Goal: Information Seeking & Learning: Obtain resource

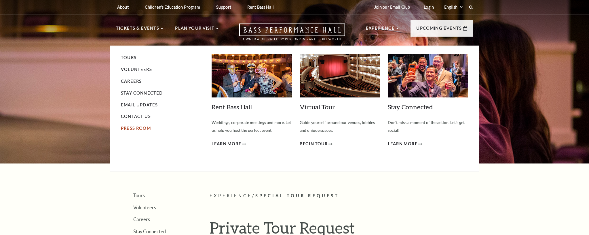
click at [144, 128] on link "Press Room" at bounding box center [136, 127] width 30 height 5
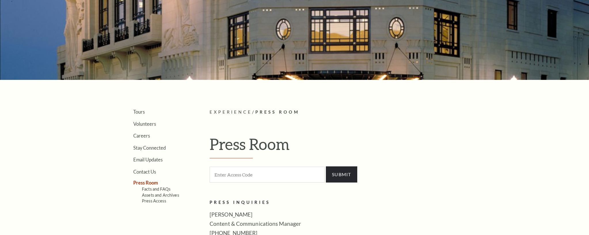
scroll to position [149, 0]
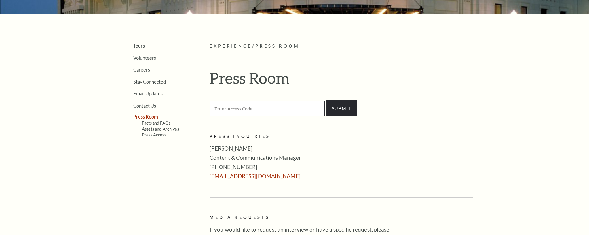
click at [243, 111] on input "text" at bounding box center [266, 108] width 115 height 16
type input "press"
click at [335, 105] on input "SUBMIT" at bounding box center [341, 108] width 31 height 16
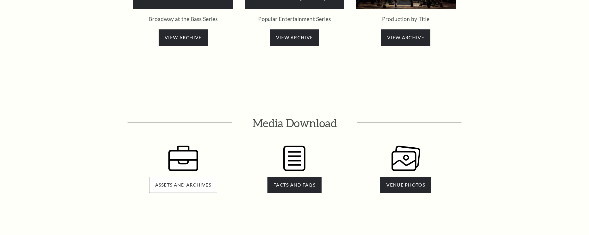
scroll to position [1157, 0]
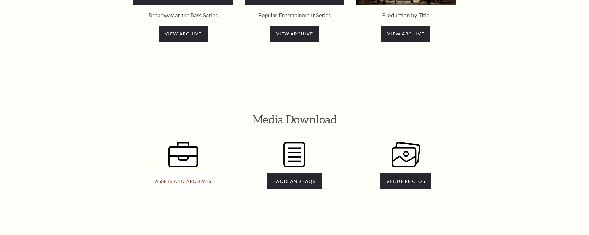
click at [191, 173] on link "ASSETS AND ARCHIVES" at bounding box center [183, 181] width 68 height 16
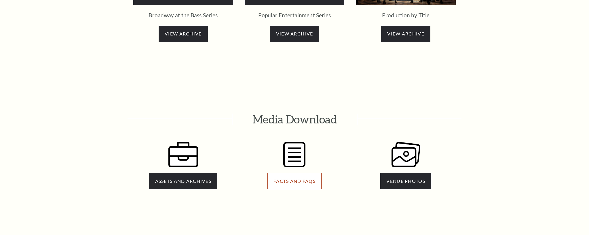
click at [295, 178] on span "FACTS AND FAQS" at bounding box center [294, 180] width 42 height 5
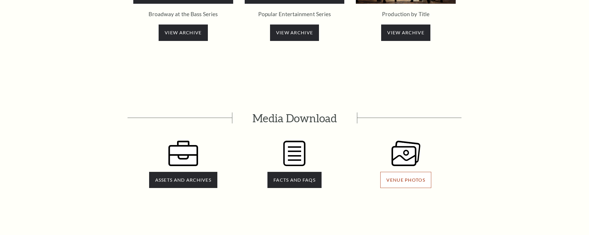
click at [411, 177] on span "VENUE PHOTOS" at bounding box center [405, 179] width 39 height 5
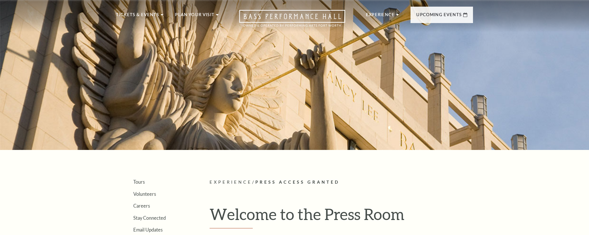
scroll to position [0, 0]
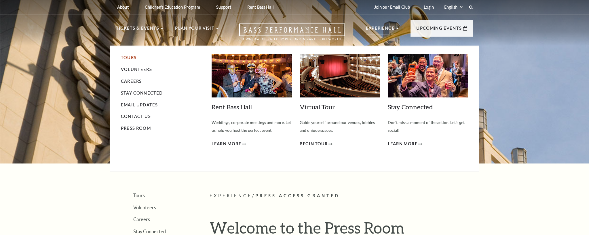
click at [134, 55] on link "Tours" at bounding box center [129, 57] width 16 height 5
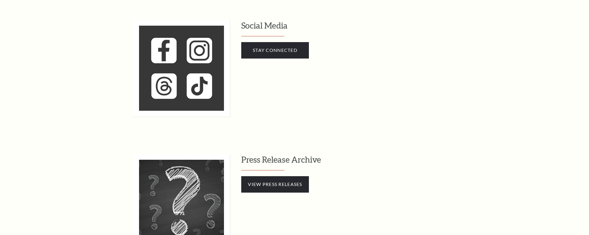
scroll to position [518, 0]
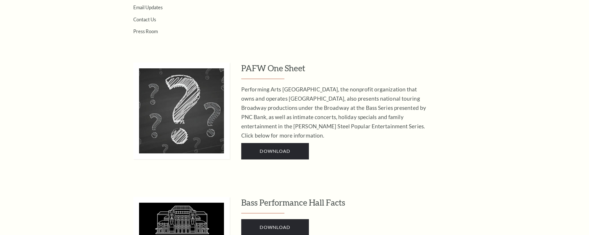
scroll to position [221, 0]
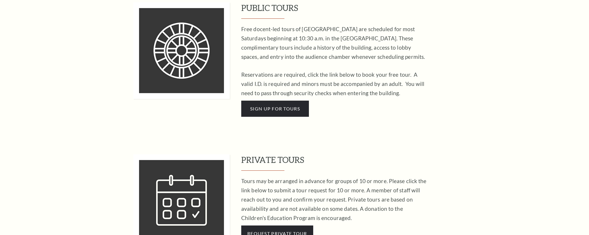
scroll to position [397, 0]
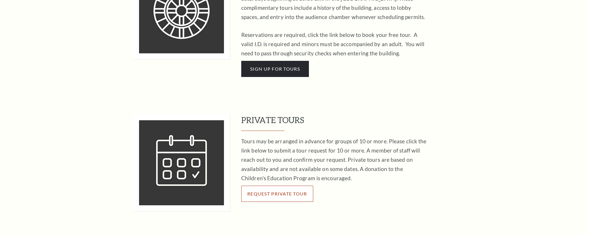
click at [268, 185] on link "Request Private Tour" at bounding box center [277, 193] width 72 height 16
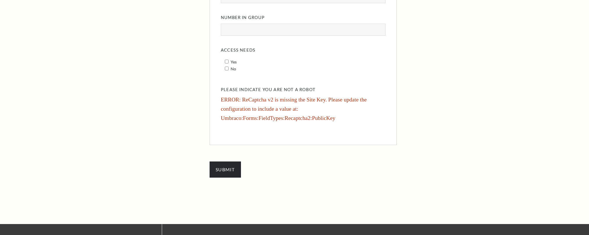
scroll to position [609, 0]
